Goal: Communication & Community: Answer question/provide support

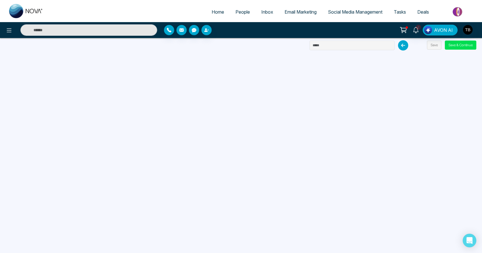
click at [235, 15] on span "People" at bounding box center [242, 12] width 14 height 6
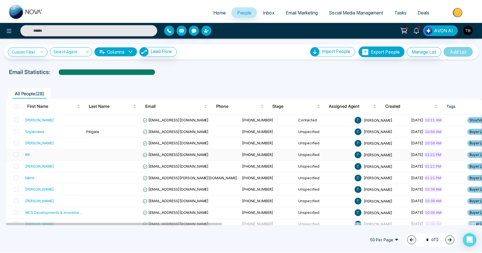
scroll to position [1, 0]
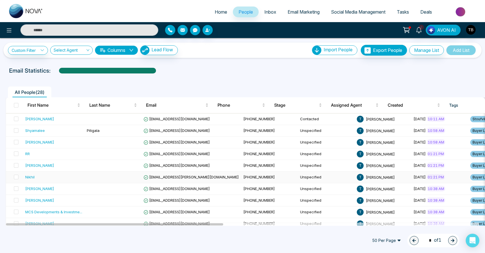
click at [81, 180] on div "Nikhil" at bounding box center [53, 177] width 57 height 6
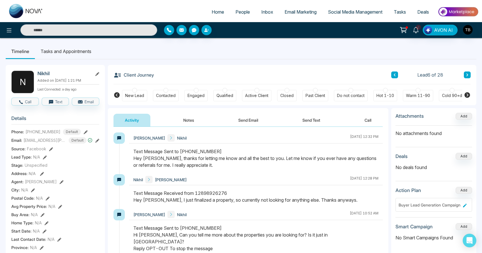
click at [468, 96] on icon at bounding box center [467, 95] width 6 height 6
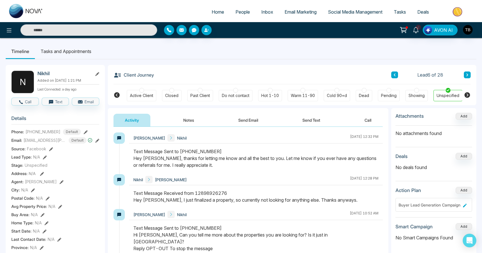
scroll to position [0, 115]
click at [364, 91] on div at bounding box center [363, 90] width 5 height 5
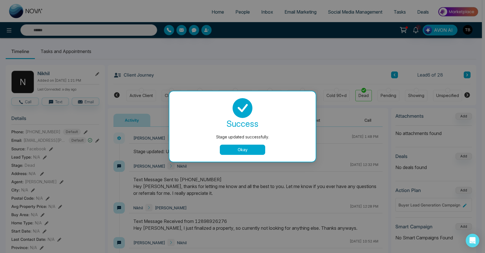
click at [252, 149] on button "Okay" at bounding box center [242, 150] width 45 height 10
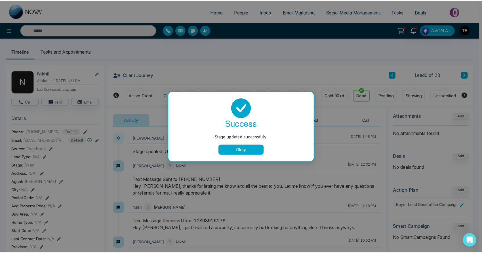
scroll to position [0, 112]
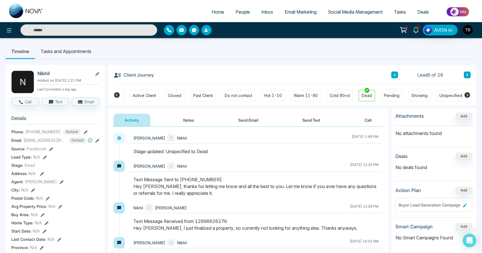
click at [241, 15] on span "People" at bounding box center [242, 12] width 14 height 6
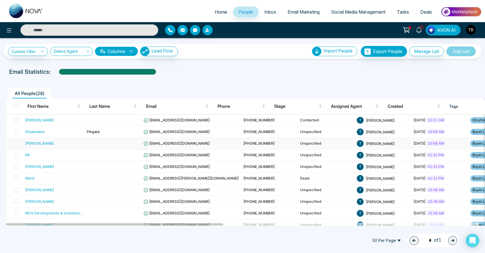
click at [109, 149] on td at bounding box center [113, 144] width 57 height 12
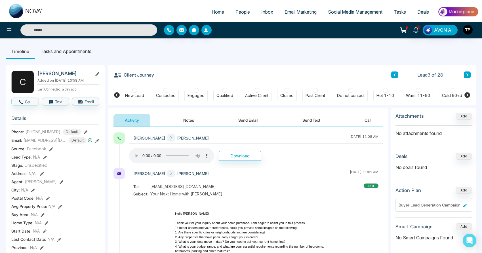
click at [284, 31] on div "2 AVON AI" at bounding box center [381, 30] width 201 height 11
click at [235, 13] on span "People" at bounding box center [242, 12] width 14 height 6
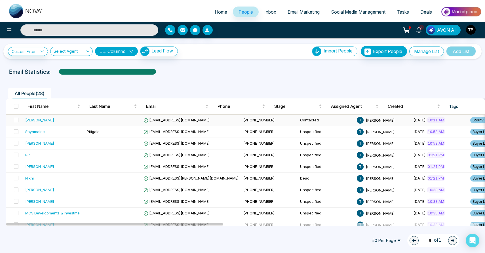
click at [80, 123] on div "[PERSON_NAME]" at bounding box center [53, 120] width 57 height 6
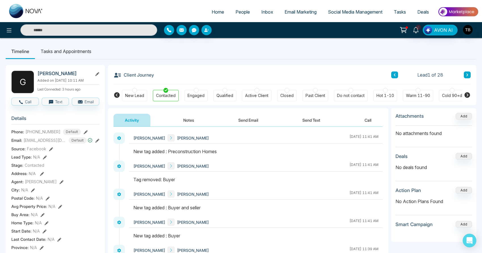
click at [96, 76] on icon at bounding box center [97, 74] width 4 height 4
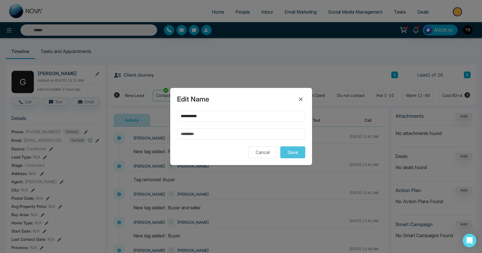
drag, startPoint x: 211, startPoint y: 113, endPoint x: 197, endPoint y: 114, distance: 13.9
click at [197, 114] on input "**********" at bounding box center [241, 116] width 128 height 11
type input "******"
paste input "****"
type input "****"
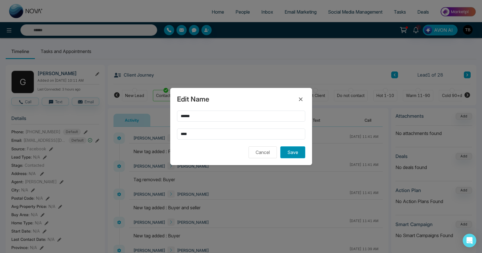
click at [297, 155] on button "Save" at bounding box center [292, 152] width 25 height 12
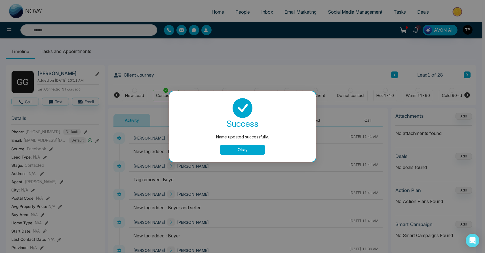
click at [238, 151] on button "Okay" at bounding box center [242, 150] width 45 height 10
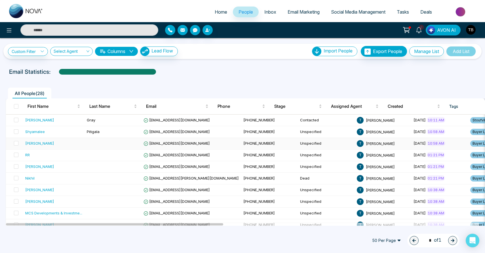
click at [74, 146] on div "[PERSON_NAME]" at bounding box center [53, 143] width 57 height 6
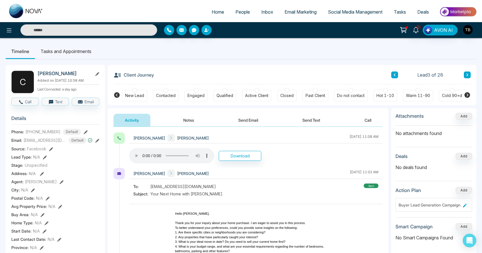
click at [235, 13] on span "People" at bounding box center [242, 12] width 14 height 6
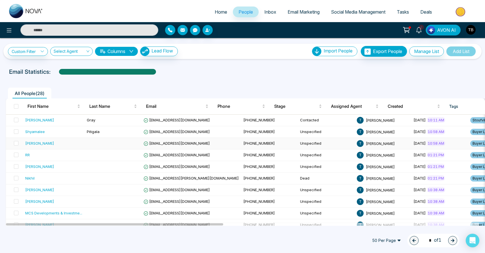
click at [124, 149] on td at bounding box center [113, 144] width 57 height 12
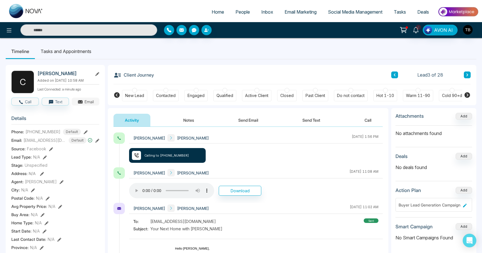
click at [89, 105] on button "Email" at bounding box center [86, 102] width 28 height 8
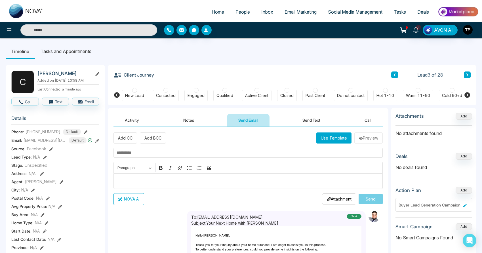
click at [167, 154] on input "text" at bounding box center [247, 153] width 269 height 10
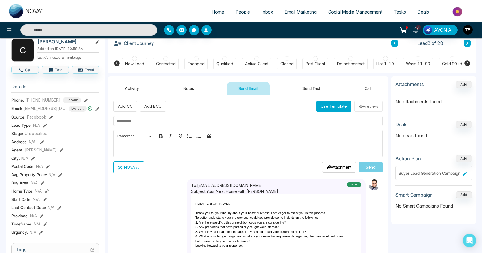
scroll to position [43, 0]
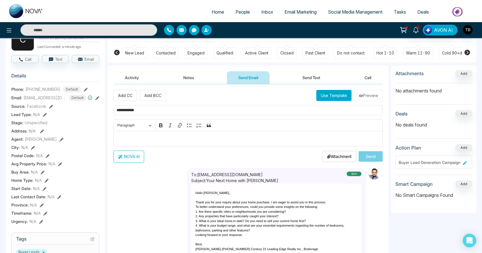
type input "**********"
click at [156, 142] on p "Editor editing area: main" at bounding box center [248, 138] width 263 height 7
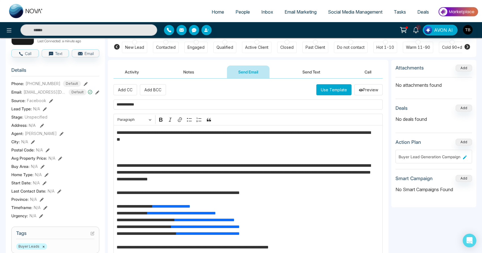
scroll to position [0, 0]
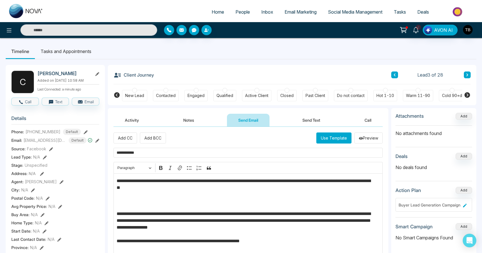
click at [150, 206] on p "Editor editing area: main" at bounding box center [248, 202] width 263 height 7
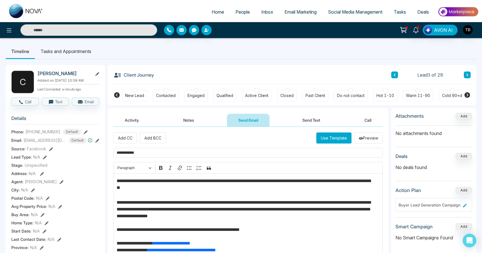
click at [117, 182] on p "**********" at bounding box center [246, 186] width 259 height 17
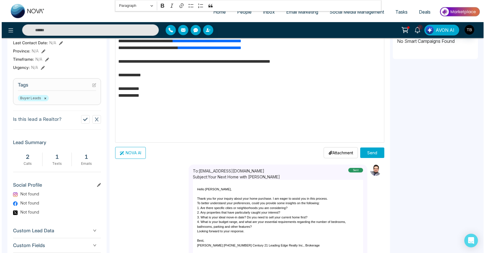
scroll to position [219, 0]
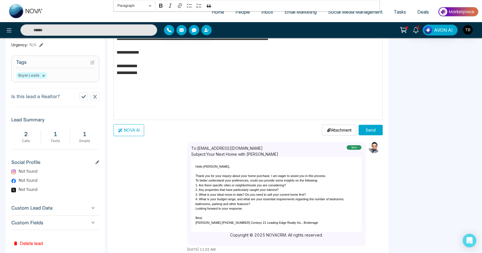
click at [373, 130] on button "Send" at bounding box center [370, 130] width 24 height 10
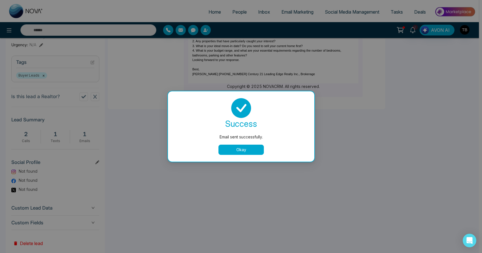
scroll to position [0, 0]
click at [259, 153] on button "Okay" at bounding box center [242, 150] width 45 height 10
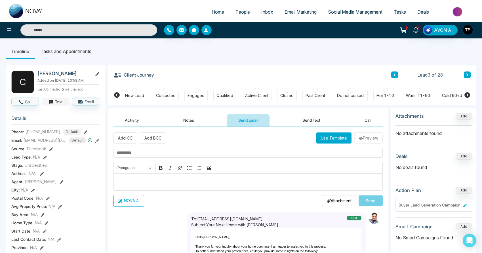
click at [61, 105] on button "Text" at bounding box center [56, 102] width 28 height 8
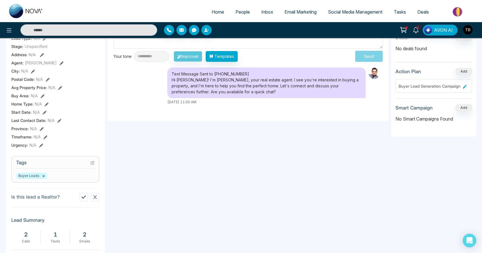
scroll to position [10, 0]
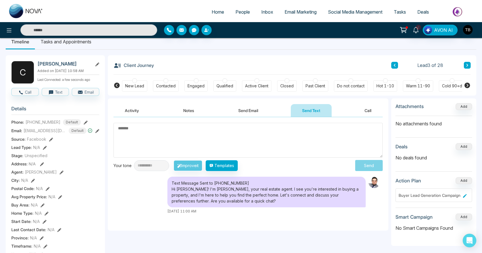
type textarea "**********"
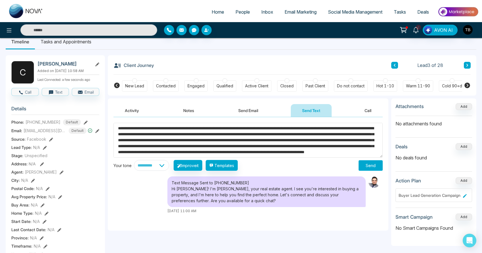
scroll to position [0, 0]
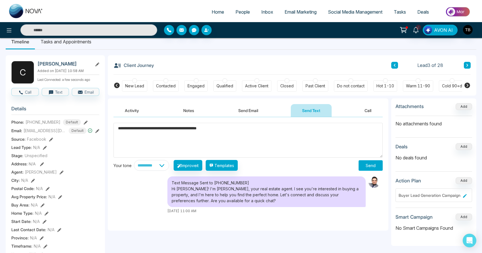
type textarea "**********"
click at [365, 169] on button "Send" at bounding box center [370, 165] width 24 height 10
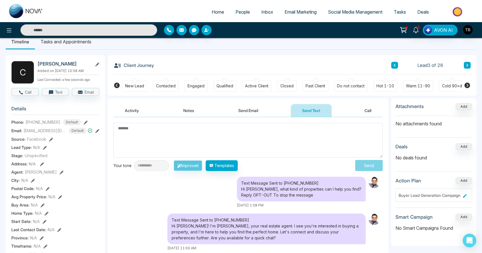
click at [236, 15] on span "People" at bounding box center [242, 12] width 14 height 6
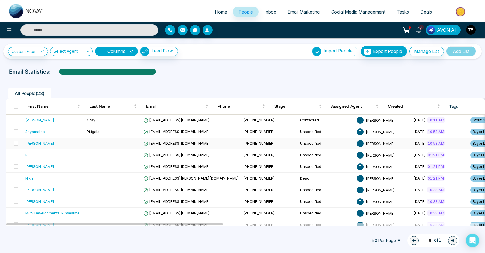
click at [101, 149] on td at bounding box center [113, 144] width 57 height 12
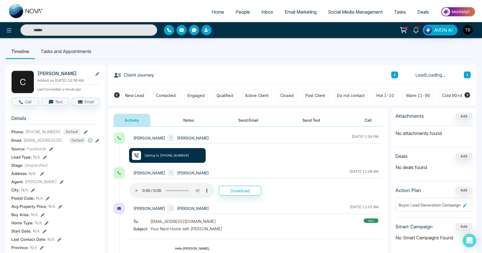
click at [99, 76] on icon at bounding box center [97, 74] width 4 height 4
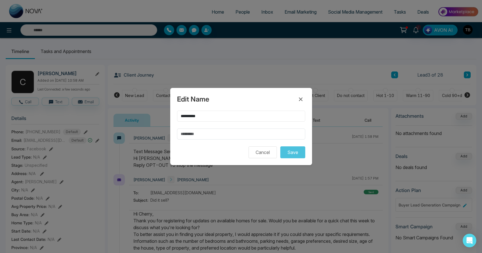
click at [212, 116] on input "**********" at bounding box center [241, 116] width 128 height 11
type input "******"
type input "*"
type input "***"
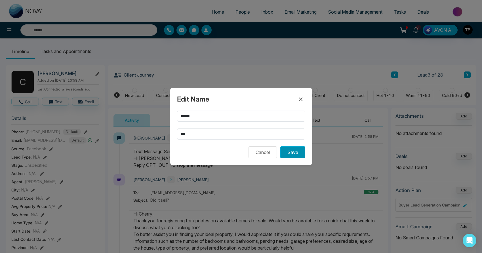
click at [298, 156] on button "Save" at bounding box center [292, 152] width 25 height 12
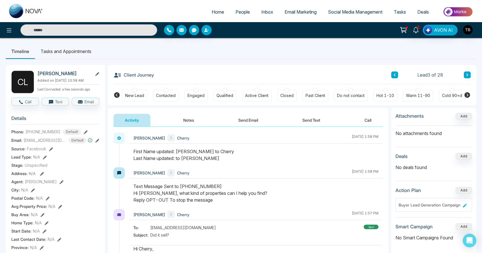
click at [212, 15] on span "Home" at bounding box center [218, 12] width 12 height 6
select select "*"
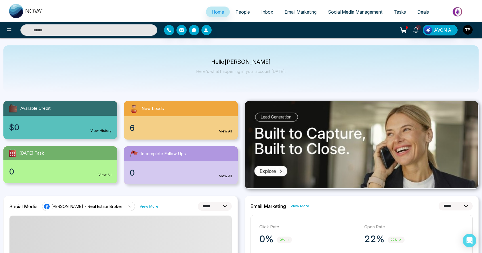
click at [238, 15] on span "People" at bounding box center [242, 12] width 14 height 6
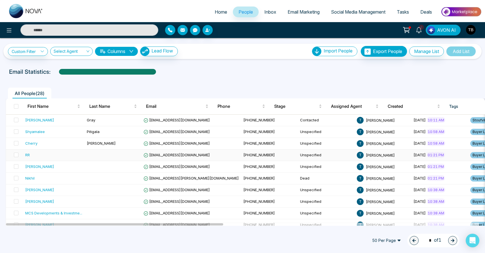
click at [95, 161] on td at bounding box center [113, 155] width 57 height 12
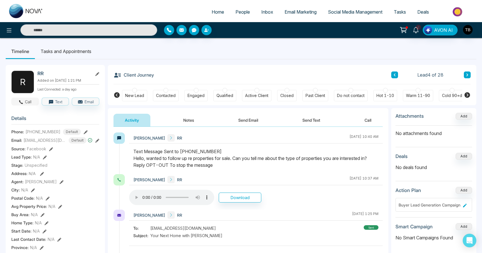
click at [29, 105] on button "Call" at bounding box center [25, 102] width 28 height 8
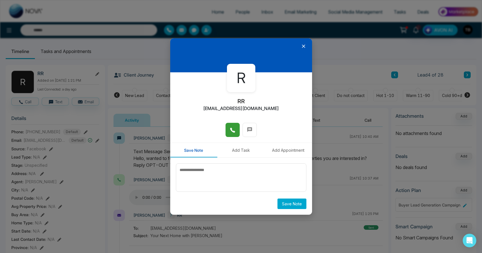
click at [231, 130] on icon at bounding box center [232, 130] width 5 height 5
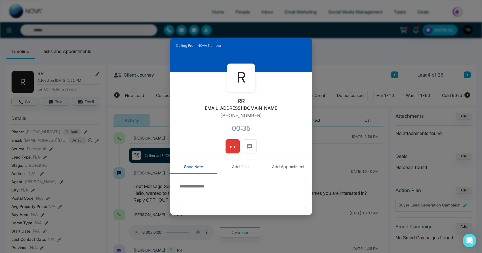
click at [338, 80] on div "Calling From NOVA Number R RR [EMAIL_ADDRESS][DOMAIN_NAME] [PHONE_NUMBER]:35 Sa…" at bounding box center [241, 126] width 482 height 253
click at [231, 147] on icon at bounding box center [233, 147] width 6 height 6
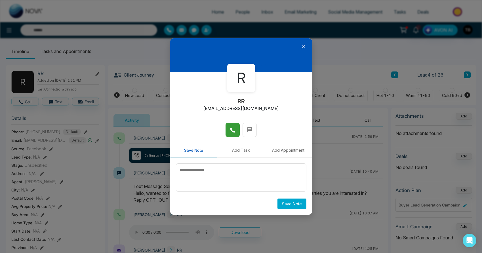
click at [305, 47] on icon at bounding box center [304, 46] width 6 height 6
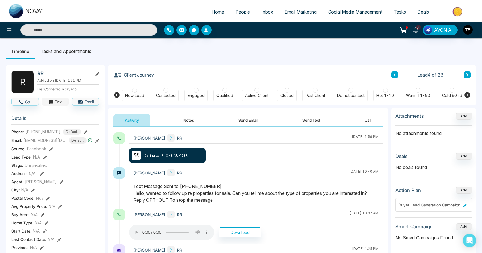
click at [55, 105] on button "Text" at bounding box center [56, 102] width 28 height 8
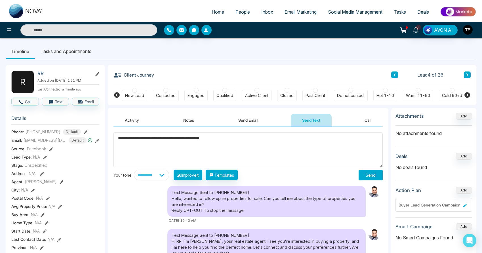
type textarea "**********"
click at [373, 176] on button "Send" at bounding box center [370, 175] width 24 height 10
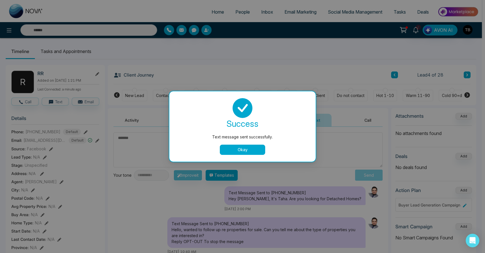
click at [91, 108] on div "Text message sent successfully. success Text message sent successfully. Okay" at bounding box center [242, 126] width 485 height 253
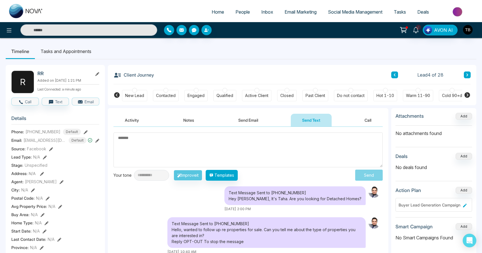
click at [91, 105] on button "Email" at bounding box center [86, 102] width 28 height 8
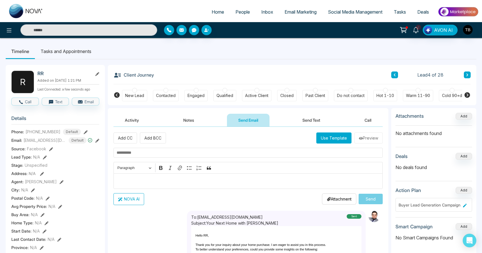
click at [166, 157] on input "text" at bounding box center [247, 153] width 269 height 10
type input "**********"
click at [174, 184] on p "Editor editing area: main" at bounding box center [248, 181] width 263 height 7
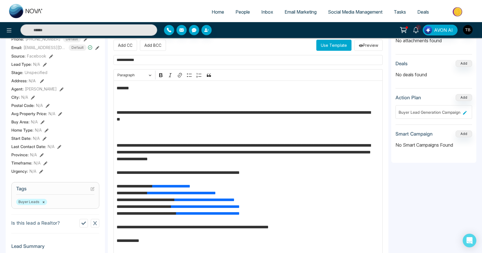
scroll to position [81, 0]
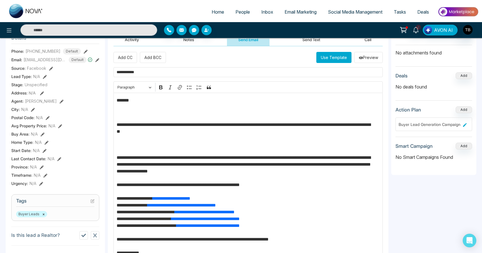
click at [159, 150] on p "Editor editing area: main" at bounding box center [248, 146] width 263 height 7
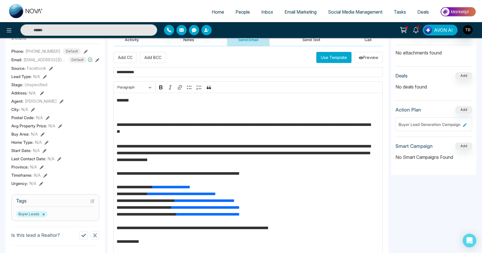
click at [141, 122] on div "**********" at bounding box center [247, 201] width 269 height 216
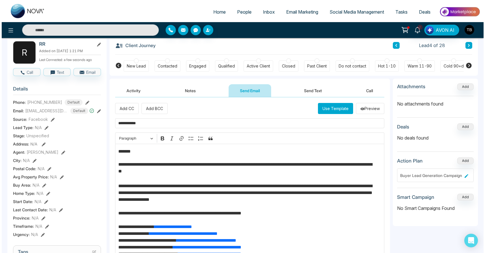
scroll to position [0, 0]
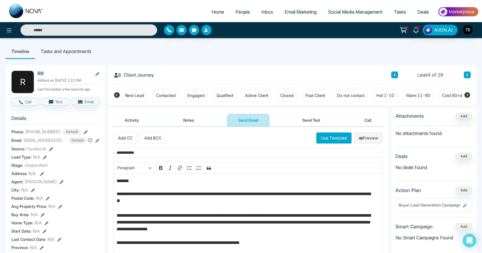
click at [361, 138] on button "Preview" at bounding box center [368, 137] width 28 height 11
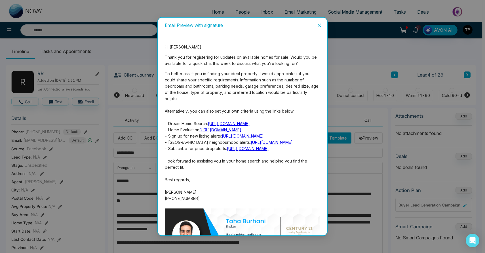
click at [319, 24] on icon "close" at bounding box center [319, 25] width 5 height 5
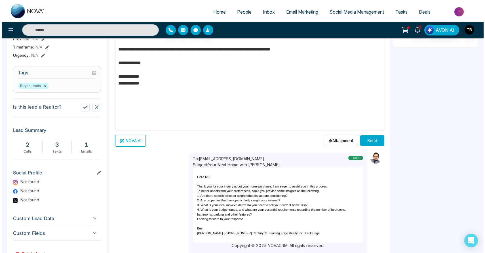
scroll to position [237, 0]
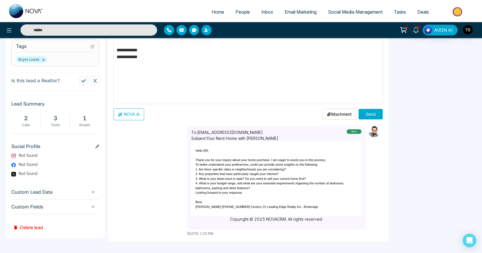
click at [365, 112] on button "Send" at bounding box center [370, 114] width 24 height 10
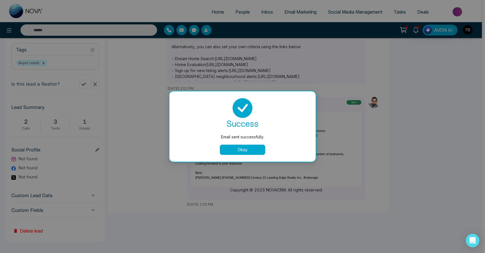
click at [233, 14] on div "Email sent successfully. success Email sent successfully. Okay" at bounding box center [242, 126] width 485 height 253
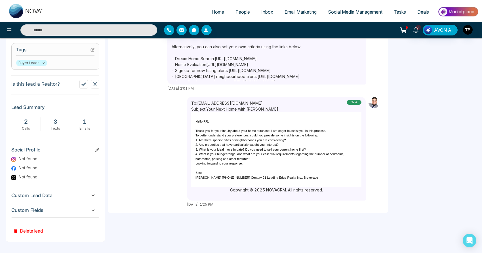
click at [235, 14] on span "People" at bounding box center [242, 12] width 14 height 6
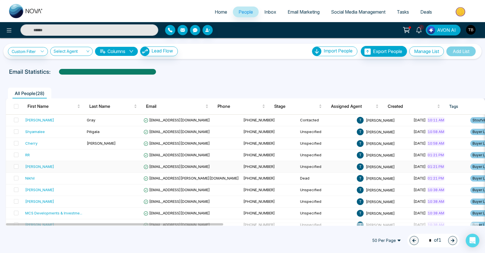
click at [71, 169] on div "[PERSON_NAME]" at bounding box center [53, 167] width 57 height 6
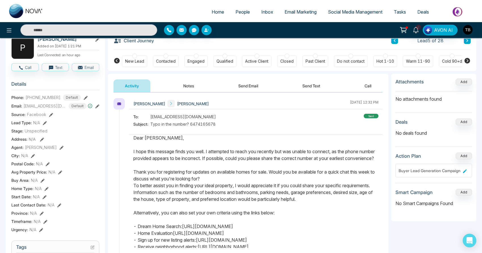
click at [368, 118] on div "sent" at bounding box center [371, 116] width 15 height 5
click at [240, 15] on span "People" at bounding box center [242, 12] width 14 height 6
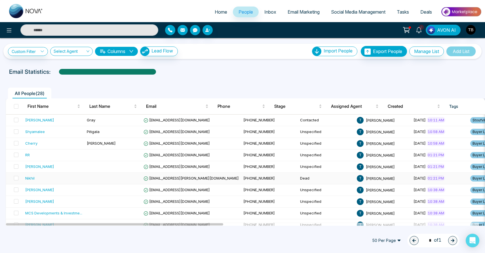
click at [71, 181] on div "Nikhil" at bounding box center [53, 178] width 57 height 6
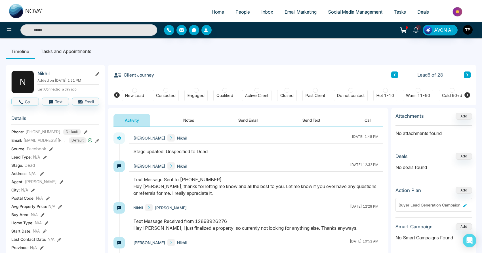
click at [468, 97] on icon at bounding box center [467, 95] width 7 height 7
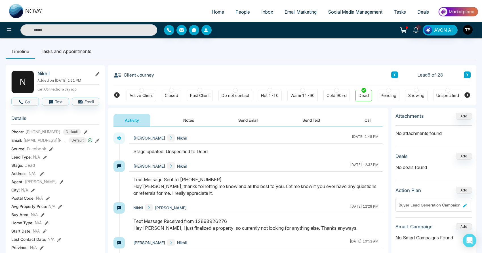
click at [343, 55] on ul "Timeline Tasks and Appointments" at bounding box center [241, 51] width 470 height 15
click at [45, 159] on icon at bounding box center [45, 157] width 4 height 4
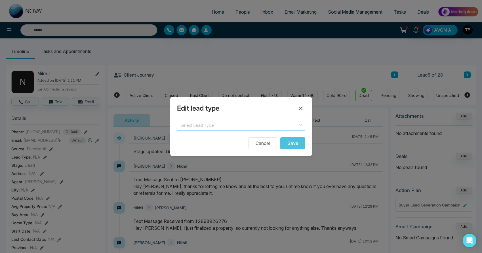
click at [230, 123] on input "search" at bounding box center [238, 124] width 117 height 9
click at [265, 104] on div "Edit lead type" at bounding box center [241, 108] width 128 height 9
click at [261, 146] on button "Cancel" at bounding box center [262, 143] width 28 height 12
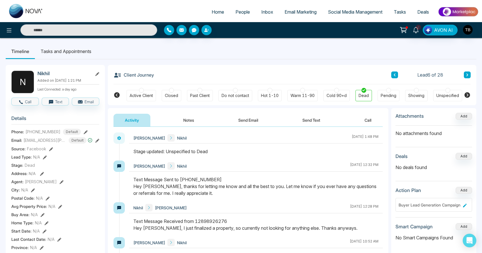
click at [239, 15] on span "People" at bounding box center [242, 12] width 14 height 6
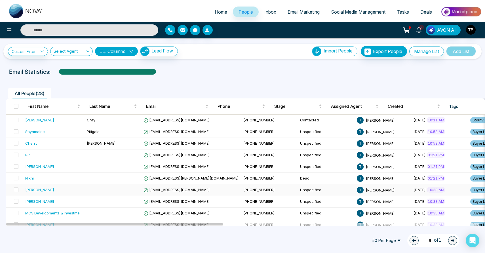
click at [102, 195] on td at bounding box center [113, 190] width 57 height 12
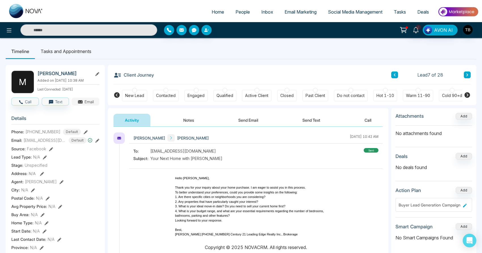
click at [87, 105] on button "Email" at bounding box center [86, 102] width 28 height 8
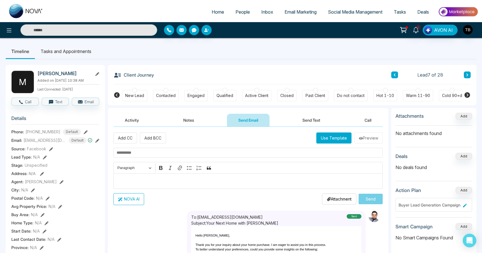
click at [207, 184] on p "Editor editing area: main" at bounding box center [248, 181] width 263 height 7
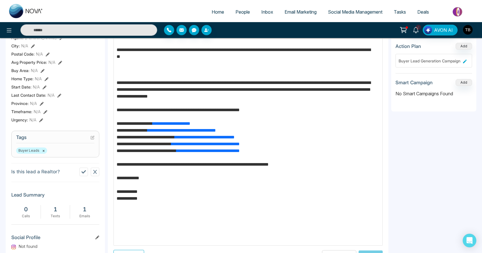
scroll to position [145, 0]
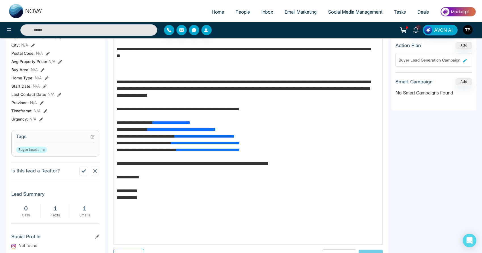
click at [184, 74] on p "Editor editing area: main" at bounding box center [248, 70] width 263 height 7
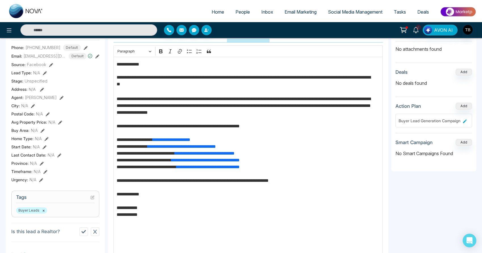
scroll to position [44, 0]
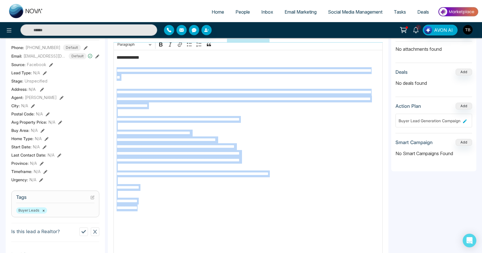
drag, startPoint x: 162, startPoint y: 247, endPoint x: 117, endPoint y: 65, distance: 187.3
click at [117, 65] on div "**********" at bounding box center [247, 152] width 269 height 205
copy div "**********"
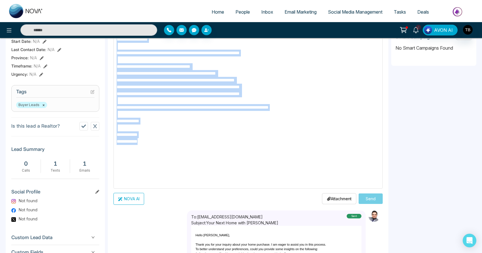
scroll to position [54, 0]
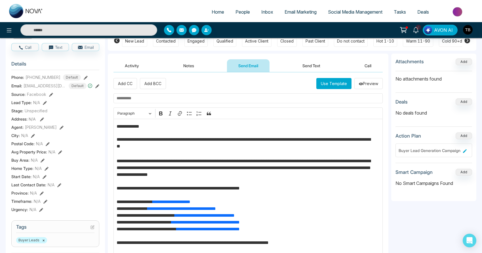
click at [148, 98] on input "text" at bounding box center [247, 98] width 269 height 10
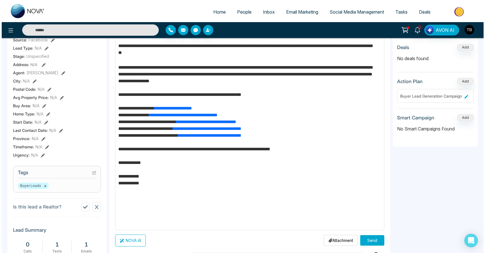
scroll to position [237, 0]
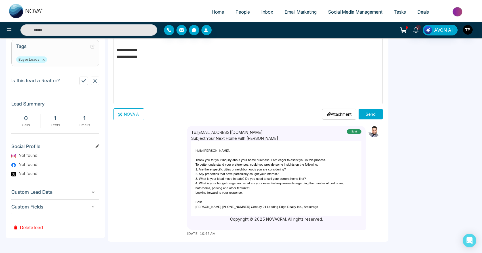
type input "**********"
click at [367, 113] on button "Send" at bounding box center [370, 114] width 24 height 10
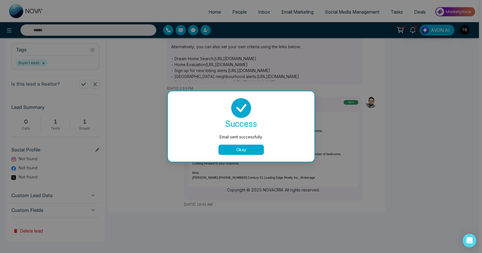
scroll to position [0, 0]
click at [235, 150] on button "Okay" at bounding box center [242, 150] width 45 height 10
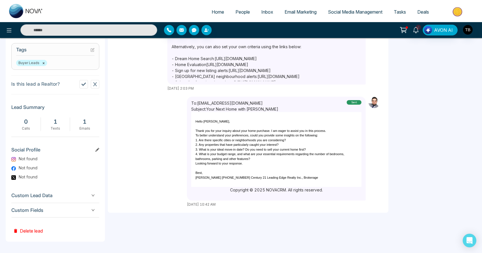
click at [235, 12] on span "People" at bounding box center [242, 12] width 14 height 6
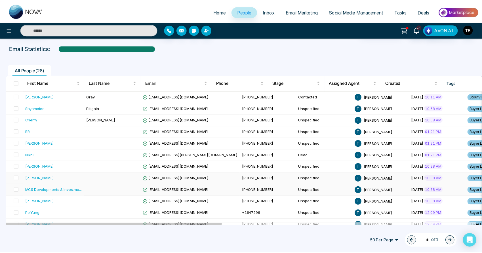
scroll to position [36, 0]
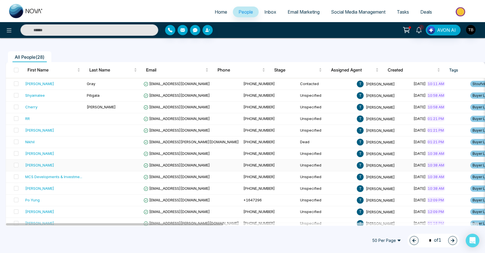
click at [69, 168] on div "[PERSON_NAME]" at bounding box center [53, 165] width 57 height 6
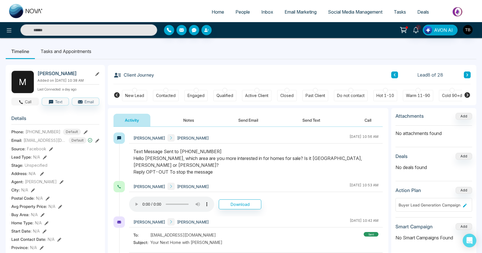
click at [29, 105] on button "Call" at bounding box center [25, 102] width 28 height 8
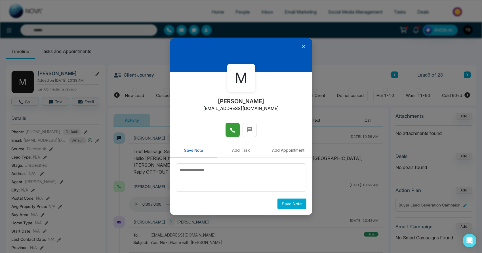
click at [234, 130] on icon at bounding box center [233, 130] width 6 height 6
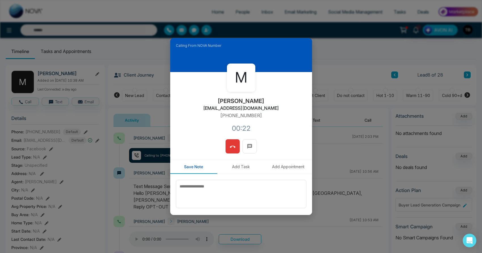
click at [340, 62] on div "Calling From NOVA Number M [PERSON_NAME] [EMAIL_ADDRESS][DOMAIN_NAME] [PHONE_NU…" at bounding box center [241, 126] width 482 height 253
click at [155, 48] on div "Calling From NOVA Number M [PERSON_NAME] [PERSON_NAME][EMAIL_ADDRESS][DOMAIN_NA…" at bounding box center [241, 126] width 482 height 253
click at [214, 189] on textarea at bounding box center [241, 194] width 130 height 28
type textarea "*"
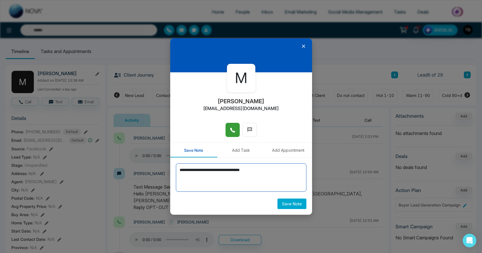
type textarea "**********"
click at [292, 206] on button "Save Note" at bounding box center [291, 203] width 29 height 10
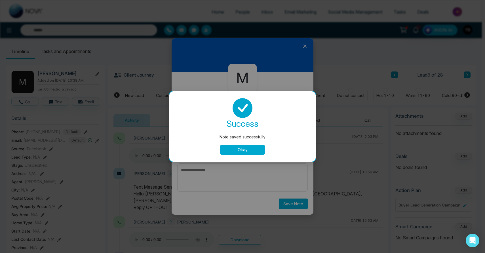
click at [251, 148] on button "Okay" at bounding box center [242, 150] width 45 height 10
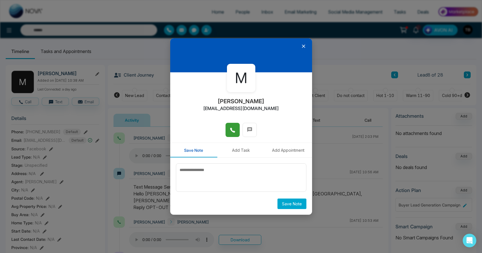
click at [304, 47] on icon at bounding box center [303, 46] width 3 height 3
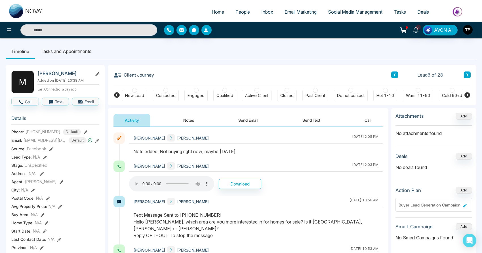
click at [166, 92] on div at bounding box center [165, 90] width 5 height 5
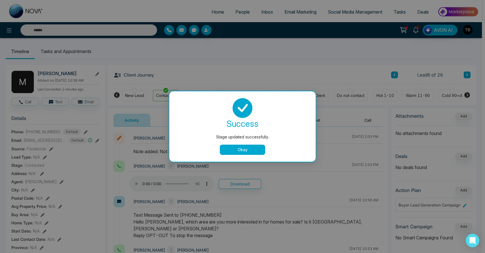
click at [246, 153] on button "Okay" at bounding box center [242, 150] width 45 height 10
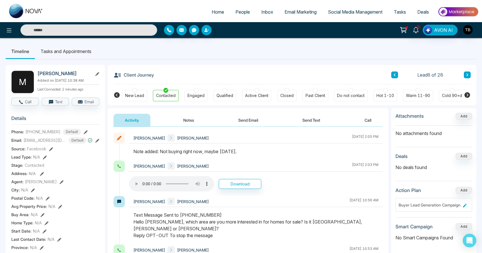
click at [464, 97] on icon at bounding box center [467, 95] width 7 height 7
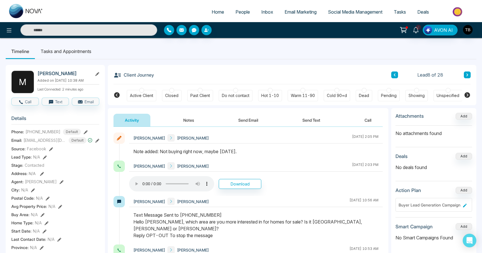
scroll to position [0, 115]
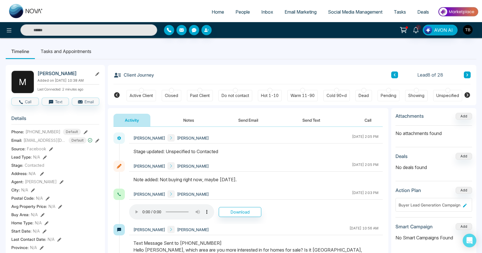
click at [338, 92] on div at bounding box center [336, 90] width 5 height 5
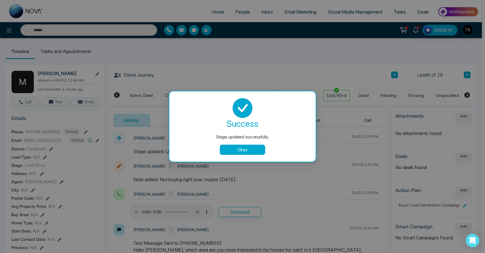
click at [291, 63] on div "Stage updated successfully. success Stage updated successfully. Okay" at bounding box center [242, 126] width 485 height 253
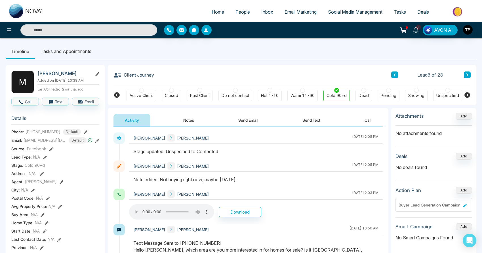
scroll to position [0, 112]
click at [89, 105] on button "Email" at bounding box center [86, 102] width 28 height 8
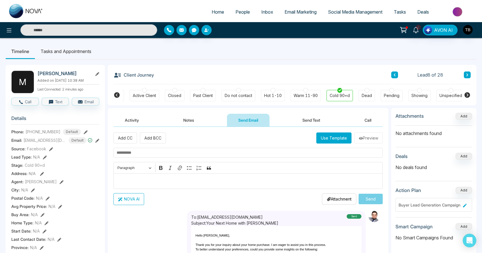
click at [168, 156] on input "text" at bounding box center [247, 153] width 269 height 10
type input "**********"
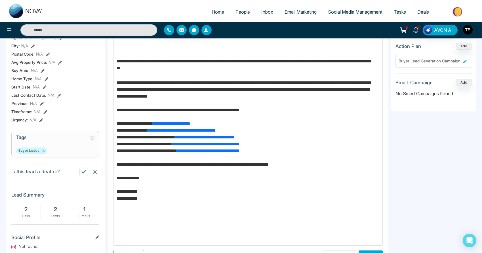
scroll to position [145, 0]
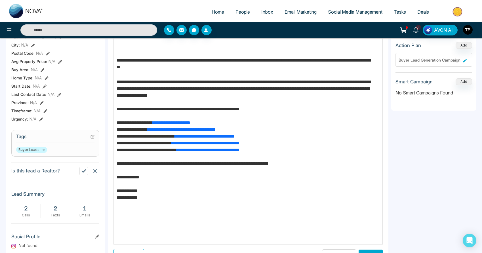
click at [143, 52] on p "Editor editing area: main" at bounding box center [248, 49] width 263 height 7
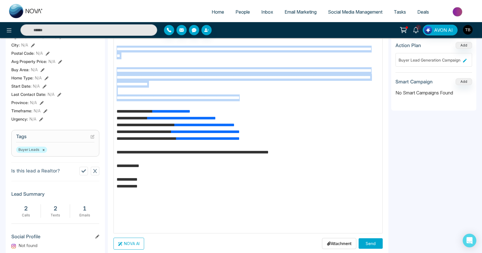
drag, startPoint x: 302, startPoint y: 122, endPoint x: 111, endPoint y: 51, distance: 203.4
click at [111, 51] on div "**********" at bounding box center [248, 157] width 280 height 350
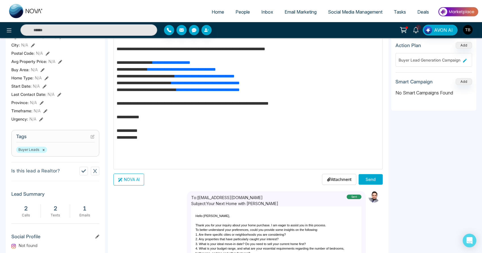
click at [214, 65] on p "**********" at bounding box center [248, 105] width 262 height 119
click at [375, 185] on button "Send" at bounding box center [370, 179] width 24 height 10
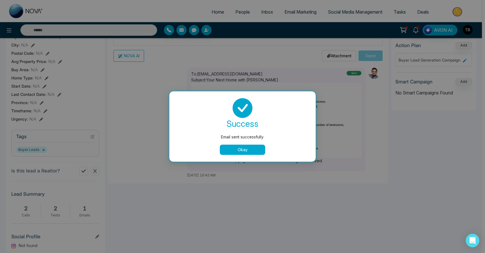
click at [249, 150] on button "Okay" at bounding box center [242, 150] width 45 height 10
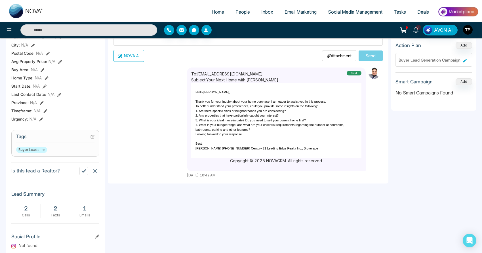
click at [241, 15] on span "People" at bounding box center [242, 12] width 14 height 6
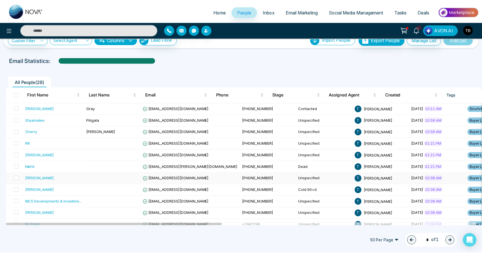
scroll to position [44, 0]
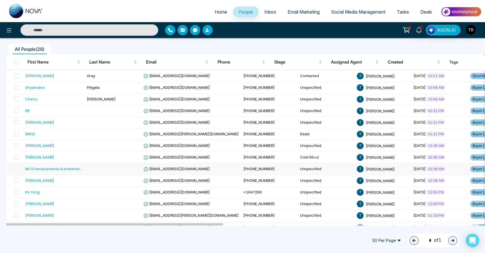
click at [100, 175] on td at bounding box center [113, 169] width 57 height 12
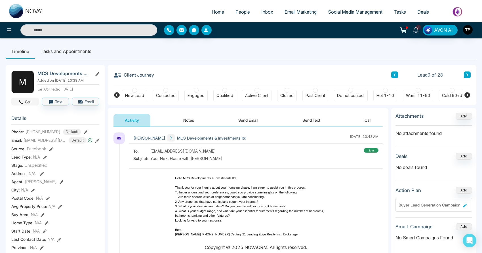
click at [33, 105] on button "Call" at bounding box center [25, 102] width 28 height 8
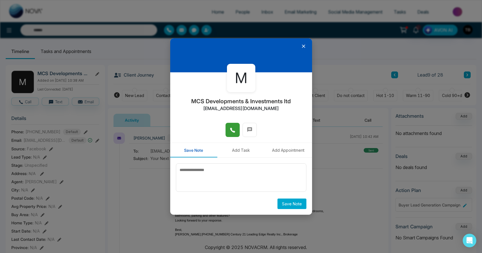
click at [232, 126] on span at bounding box center [233, 130] width 6 height 9
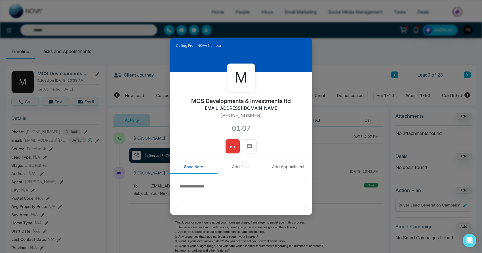
click at [231, 145] on icon at bounding box center [233, 147] width 6 height 6
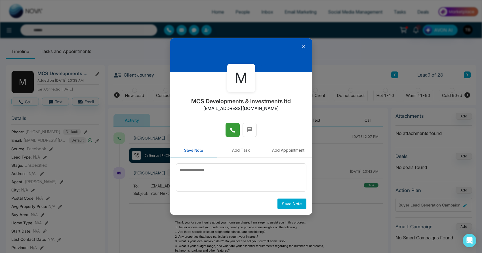
click at [301, 47] on icon at bounding box center [304, 46] width 6 height 6
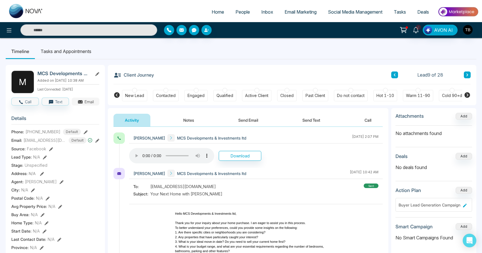
click at [90, 105] on button "Email" at bounding box center [86, 102] width 28 height 8
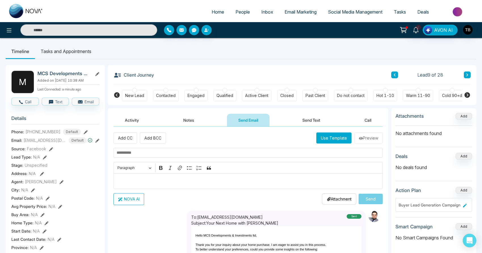
click at [164, 156] on input "text" at bounding box center [247, 153] width 269 height 10
type input "**********"
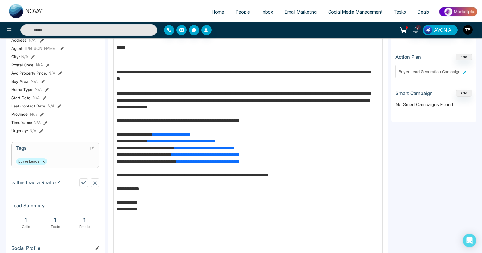
scroll to position [90, 0]
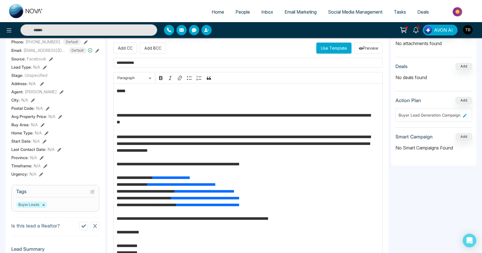
click at [135, 107] on p "Editor editing area: main" at bounding box center [248, 104] width 263 height 7
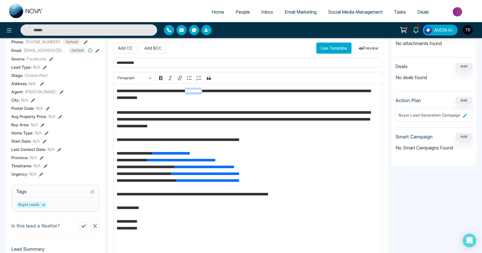
drag, startPoint x: 245, startPoint y: 95, endPoint x: 217, endPoint y: 94, distance: 28.1
click at [217, 94] on p "**********" at bounding box center [246, 96] width 259 height 17
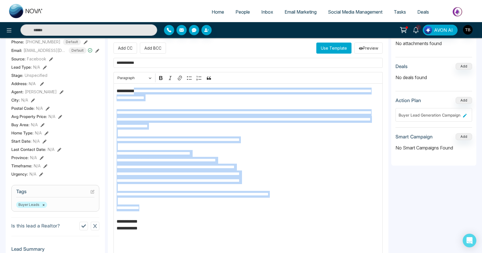
drag, startPoint x: 154, startPoint y: 246, endPoint x: 143, endPoint y: 97, distance: 149.6
click at [143, 97] on div "**********" at bounding box center [247, 179] width 269 height 192
copy div "**********"
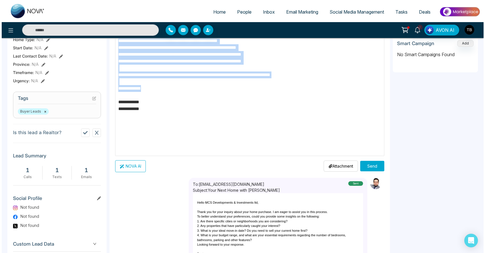
scroll to position [237, 0]
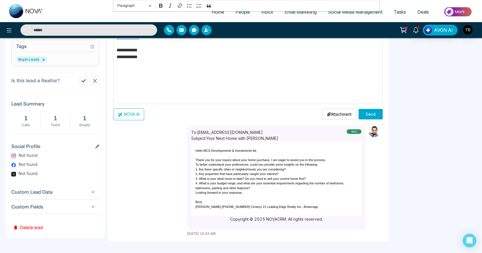
click at [369, 116] on button "Send" at bounding box center [370, 114] width 24 height 10
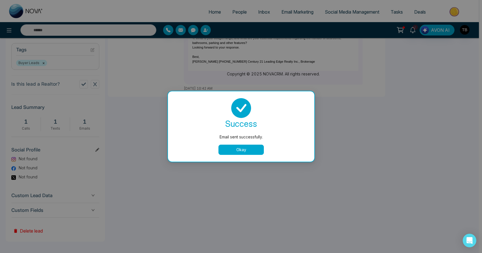
scroll to position [0, 0]
click at [249, 153] on button "Okay" at bounding box center [242, 150] width 45 height 10
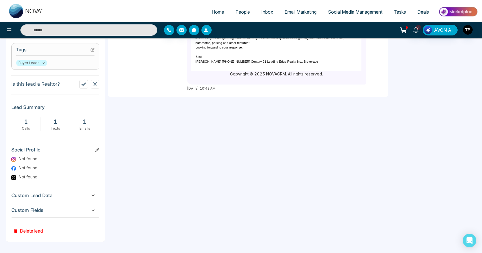
click at [240, 15] on span "People" at bounding box center [242, 12] width 14 height 6
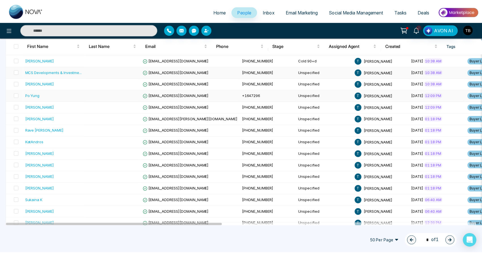
scroll to position [145, 0]
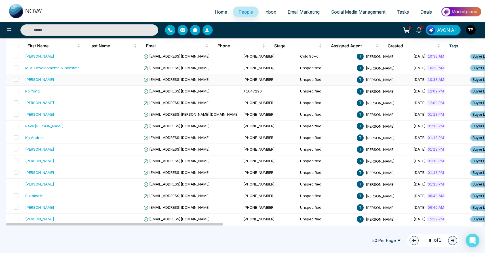
click at [134, 85] on td at bounding box center [113, 80] width 57 height 12
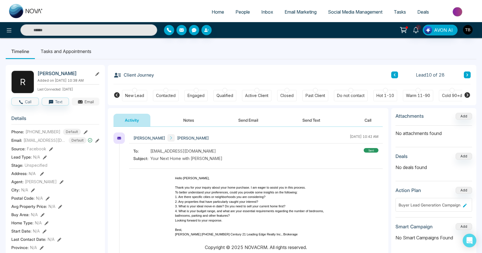
click at [88, 105] on button "Email" at bounding box center [86, 102] width 28 height 8
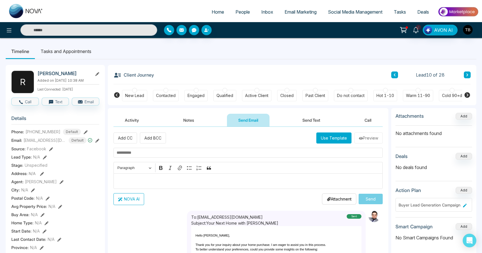
click at [154, 157] on input "text" at bounding box center [247, 153] width 269 height 10
type input "*"
type input "**********"
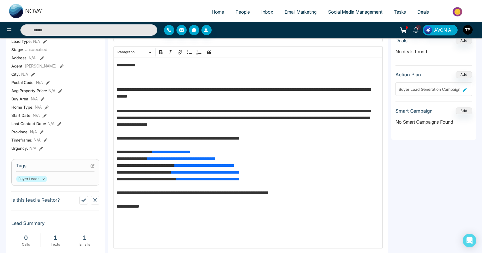
scroll to position [119, 0]
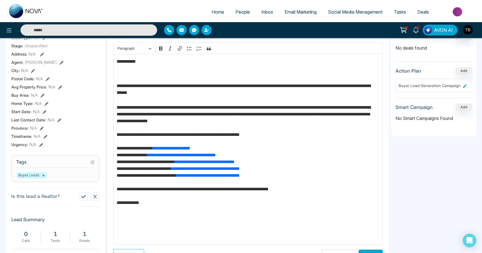
click at [118, 94] on p "**********" at bounding box center [246, 91] width 259 height 17
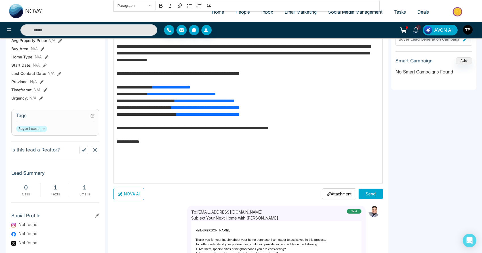
scroll to position [18, 0]
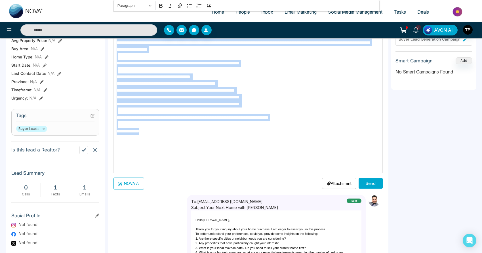
drag, startPoint x: 153, startPoint y: 166, endPoint x: 115, endPoint y: 33, distance: 138.7
click at [115, 33] on div "**********" at bounding box center [241, 78] width 482 height 488
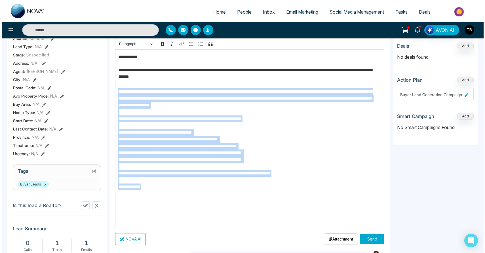
scroll to position [107, 0]
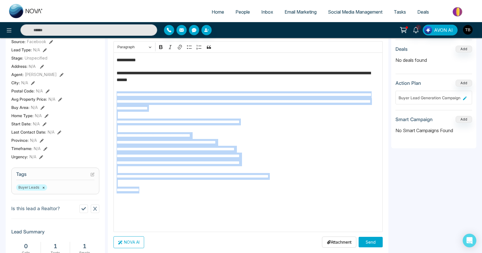
click at [159, 227] on p "**********" at bounding box center [246, 159] width 259 height 136
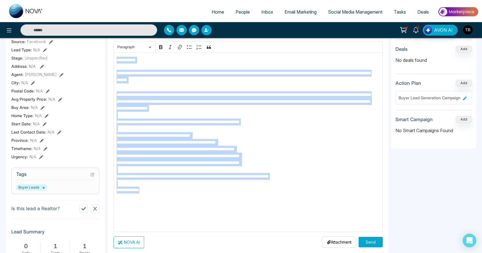
drag, startPoint x: 159, startPoint y: 227, endPoint x: 112, endPoint y: 59, distance: 174.0
click at [112, 59] on div "**********" at bounding box center [248, 195] width 280 height 350
copy div "**********"
click at [367, 244] on button "Send" at bounding box center [370, 242] width 24 height 10
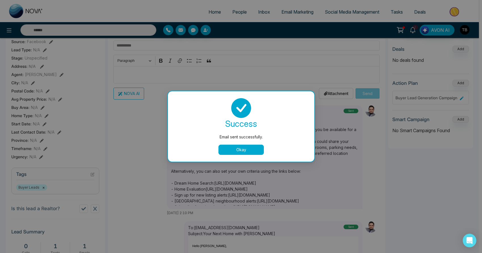
scroll to position [0, 0]
click at [243, 149] on button "Okay" at bounding box center [242, 150] width 45 height 10
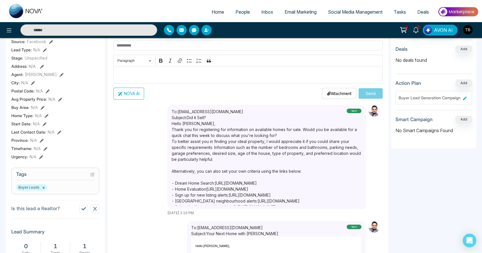
click at [240, 15] on span "People" at bounding box center [242, 12] width 14 height 6
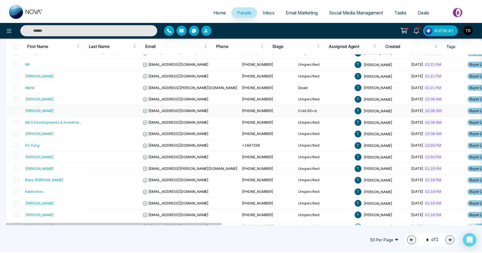
scroll to position [100, 0]
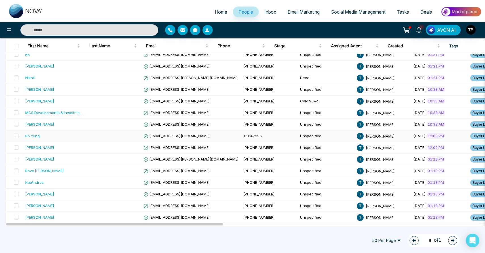
click at [100, 142] on td at bounding box center [113, 136] width 57 height 12
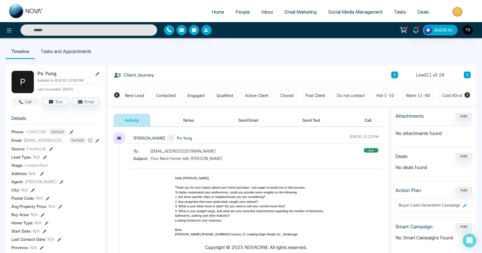
click at [31, 105] on button "Call" at bounding box center [25, 102] width 28 height 8
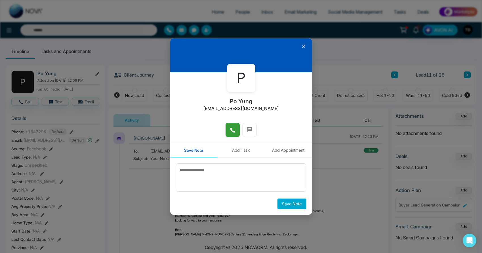
click at [233, 133] on span at bounding box center [233, 130] width 6 height 9
click at [302, 47] on icon at bounding box center [304, 46] width 6 height 6
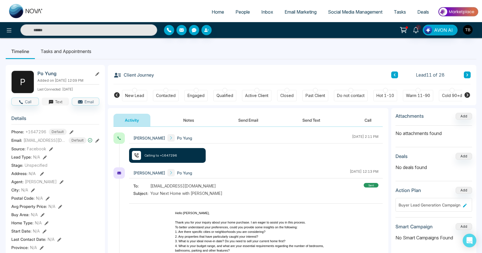
click at [57, 105] on button "Text" at bounding box center [56, 102] width 28 height 8
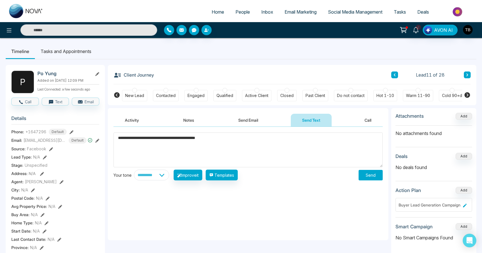
type textarea "**********"
click at [372, 178] on button "Send" at bounding box center [370, 175] width 24 height 10
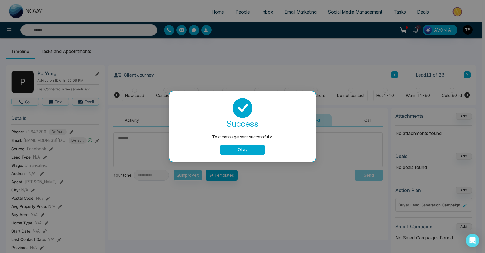
click at [240, 153] on button "Okay" at bounding box center [242, 150] width 45 height 10
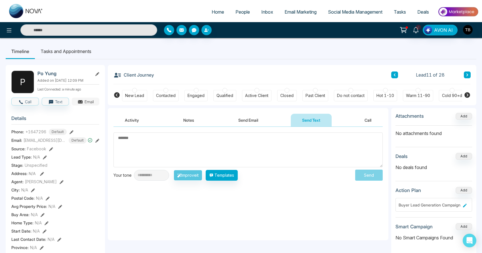
click at [92, 105] on button "Email" at bounding box center [86, 102] width 28 height 8
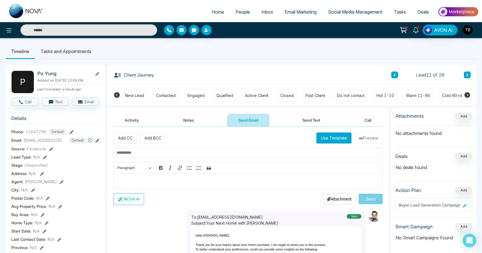
click at [193, 157] on input "text" at bounding box center [247, 153] width 269 height 10
type input "**********"
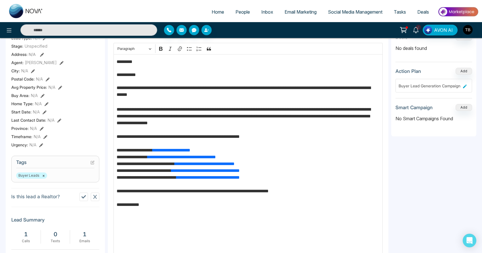
scroll to position [119, 0]
drag, startPoint x: 145, startPoint y: 81, endPoint x: 98, endPoint y: 73, distance: 48.0
click at [98, 73] on div "**********" at bounding box center [241, 151] width 470 height 423
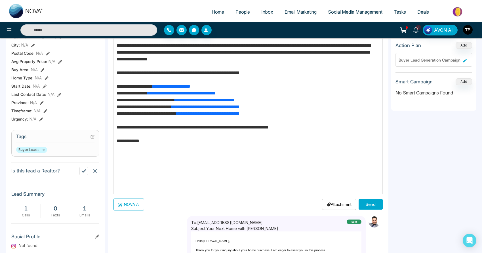
scroll to position [200, 0]
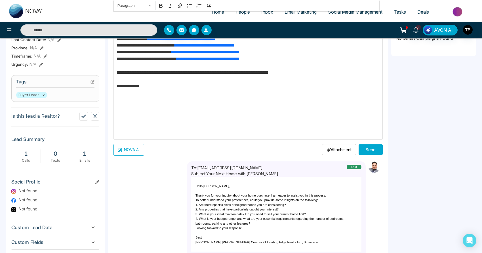
click at [159, 126] on div "**********" at bounding box center [247, 44] width 269 height 191
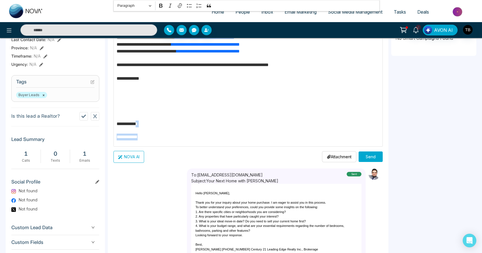
drag, startPoint x: 177, startPoint y: 145, endPoint x: 149, endPoint y: 132, distance: 30.6
click at [149, 131] on div "**********" at bounding box center [247, 44] width 269 height 206
click at [169, 142] on p "**********" at bounding box center [246, 138] width 259 height 9
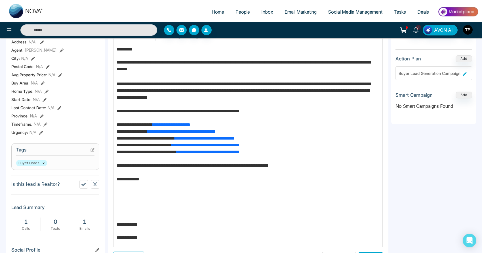
scroll to position [132, 0]
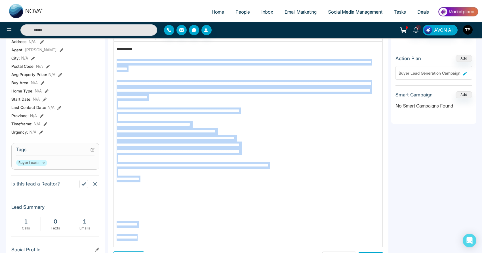
drag, startPoint x: 168, startPoint y: 246, endPoint x: 101, endPoint y: 59, distance: 198.9
click at [101, 59] on div "**********" at bounding box center [241, 138] width 470 height 423
copy div "**********"
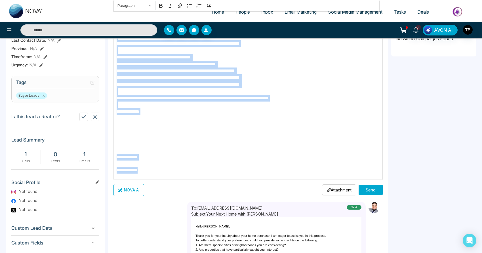
scroll to position [237, 0]
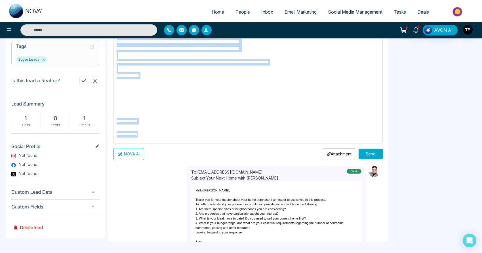
click at [370, 159] on button "Send" at bounding box center [370, 154] width 24 height 10
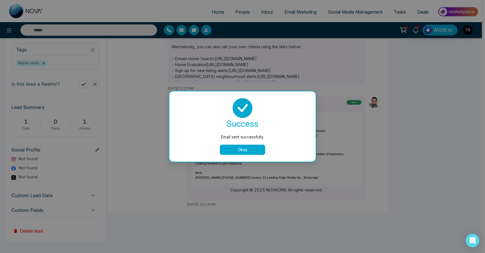
click at [249, 152] on button "Okay" at bounding box center [242, 150] width 45 height 10
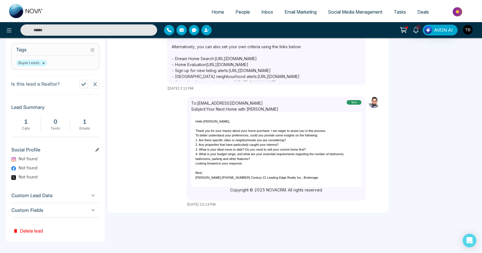
click at [467, 29] on img "button" at bounding box center [468, 30] width 10 height 10
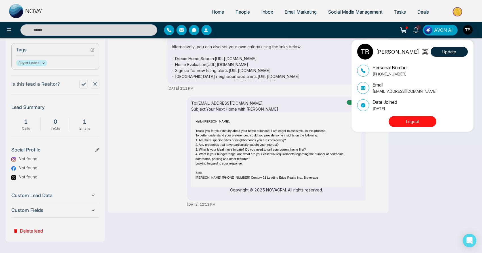
click at [342, 29] on div "[PERSON_NAME] Update Personal Number [PHONE_NUMBER] Email [EMAIL_ADDRESS][DOMAI…" at bounding box center [241, 126] width 482 height 253
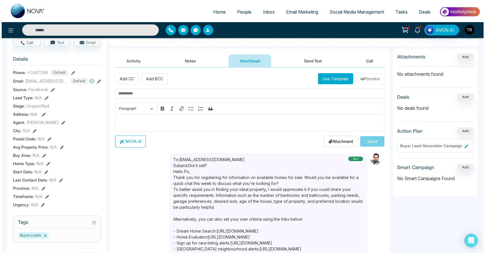
scroll to position [0, 0]
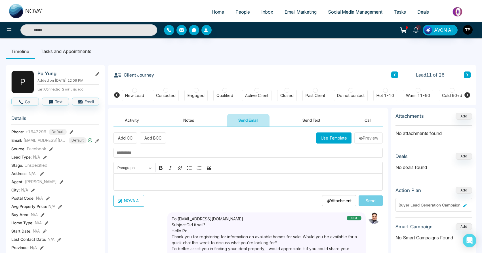
click at [239, 15] on span "People" at bounding box center [242, 12] width 14 height 6
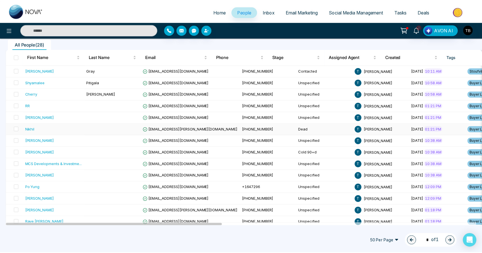
scroll to position [60, 0]
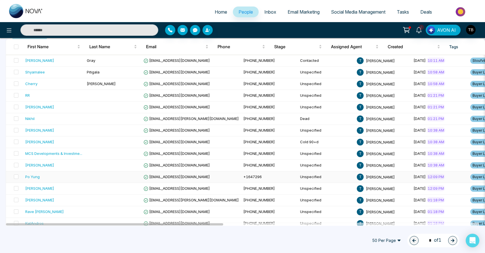
click at [58, 179] on div "Po Yung" at bounding box center [53, 177] width 57 height 6
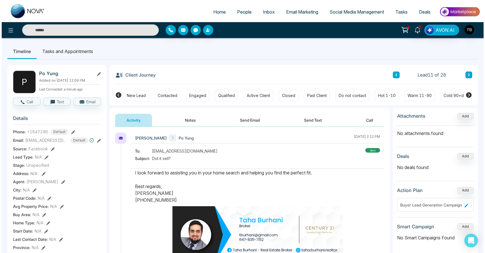
scroll to position [147, 0]
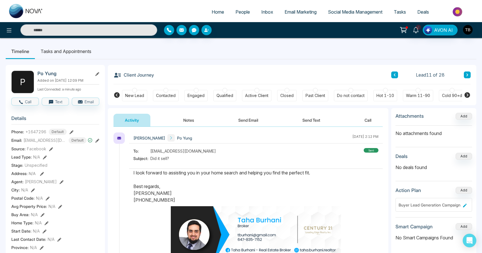
click at [238, 13] on span "People" at bounding box center [242, 12] width 14 height 6
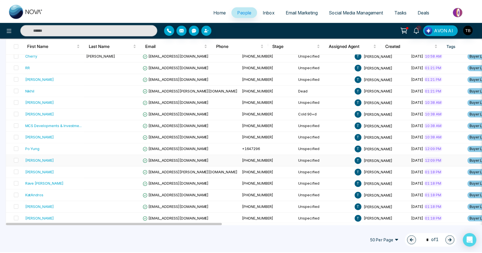
scroll to position [88, 0]
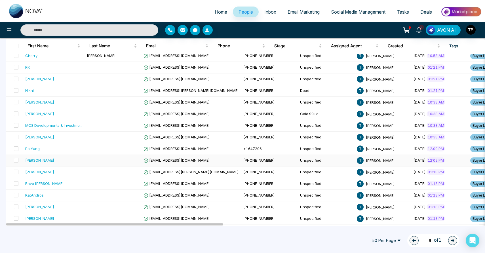
click at [100, 166] on td at bounding box center [113, 161] width 57 height 12
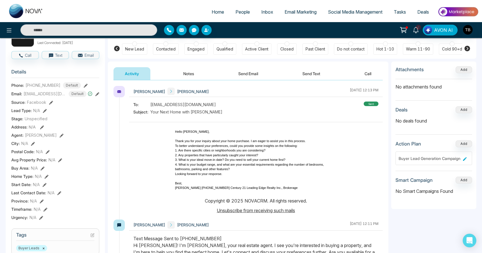
scroll to position [186, 0]
